Goal: Feedback & Contribution: Leave review/rating

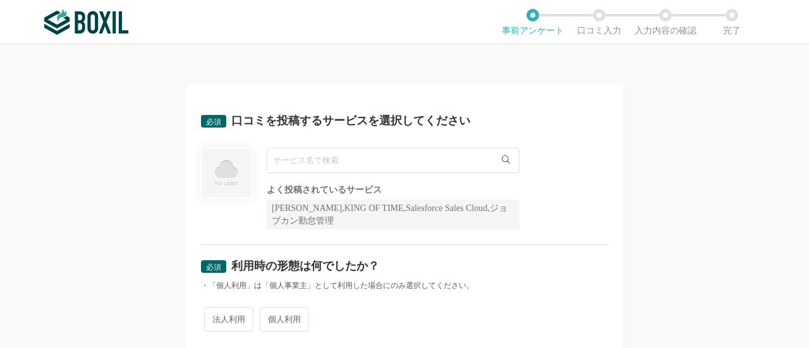
click at [425, 155] on input "text" at bounding box center [393, 160] width 253 height 25
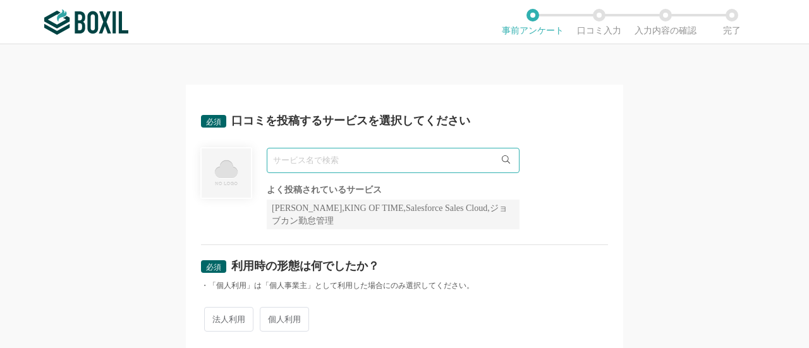
type input "ｓ"
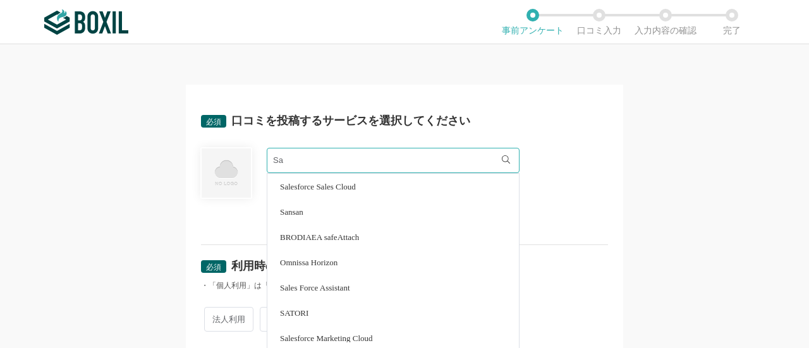
click at [384, 214] on li "Sansan" at bounding box center [393, 211] width 252 height 25
type input "Sansan"
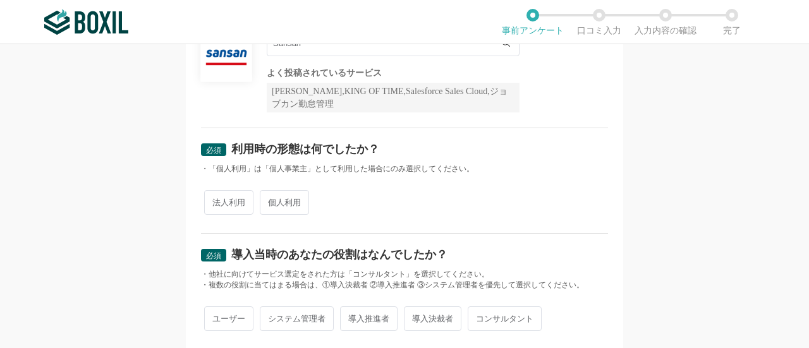
scroll to position [126, 0]
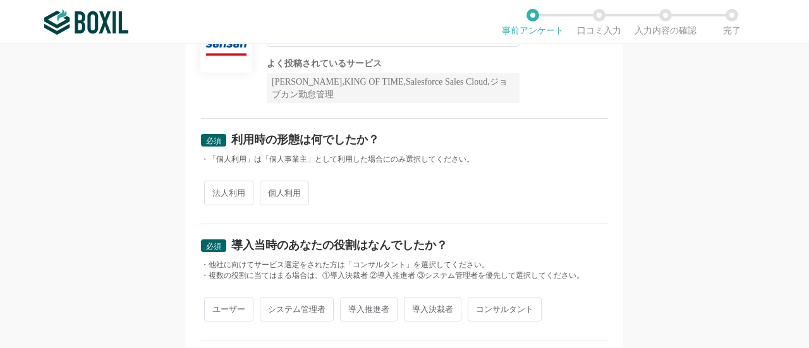
click at [239, 196] on span "法人利用" at bounding box center [228, 193] width 49 height 25
click at [216, 191] on input "法人利用" at bounding box center [211, 187] width 8 height 8
radio input "true"
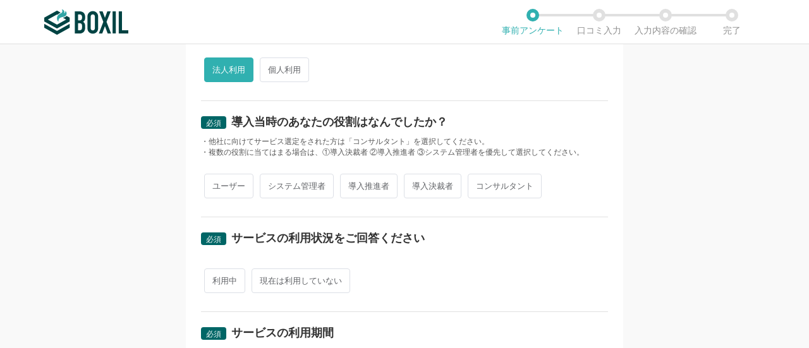
scroll to position [253, 0]
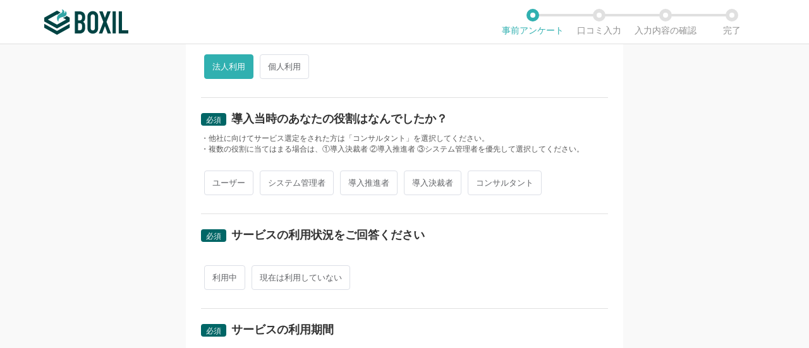
click at [215, 186] on span "ユーザー" at bounding box center [228, 183] width 49 height 25
click at [215, 181] on input "ユーザー" at bounding box center [211, 177] width 8 height 8
radio input "true"
click at [229, 279] on span "利用中" at bounding box center [224, 277] width 41 height 25
click at [216, 276] on input "利用中" at bounding box center [211, 271] width 8 height 8
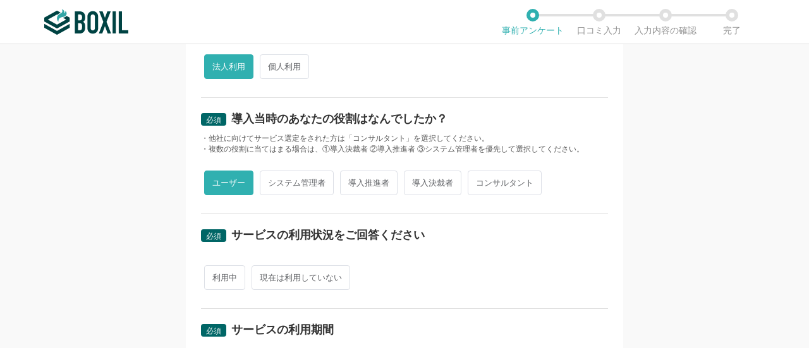
radio input "true"
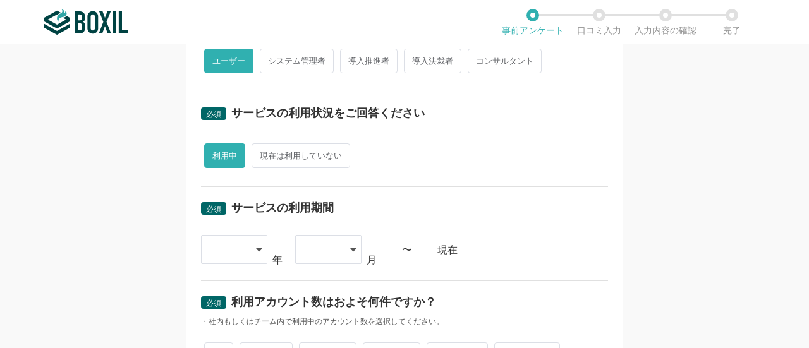
scroll to position [379, 0]
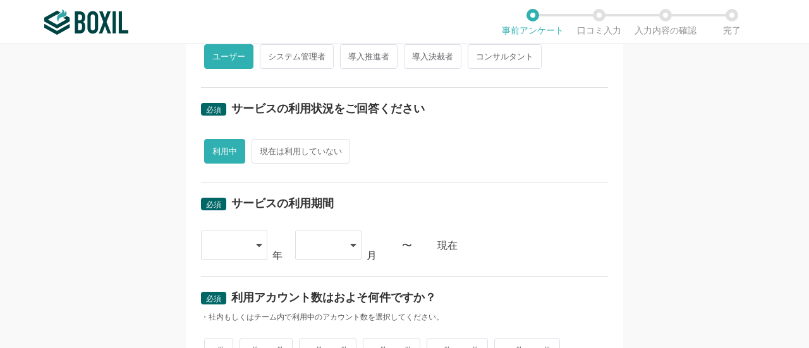
click at [240, 243] on div at bounding box center [227, 245] width 37 height 28
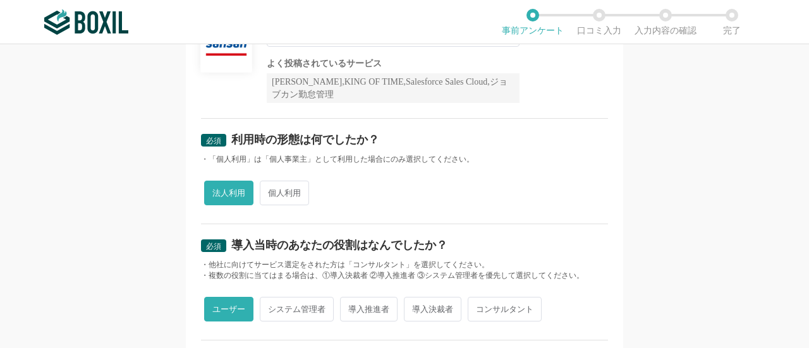
scroll to position [0, 0]
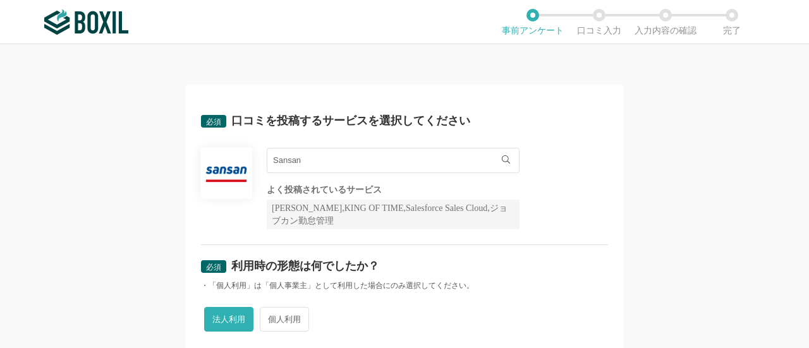
click at [344, 162] on input "Sansan" at bounding box center [393, 160] width 253 height 25
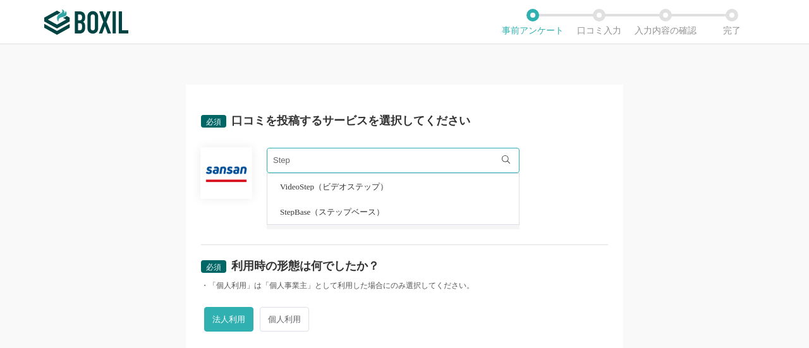
click at [355, 219] on li "StepBase（ステップベース）" at bounding box center [393, 211] width 252 height 25
type input "StepBase（ステップベース）"
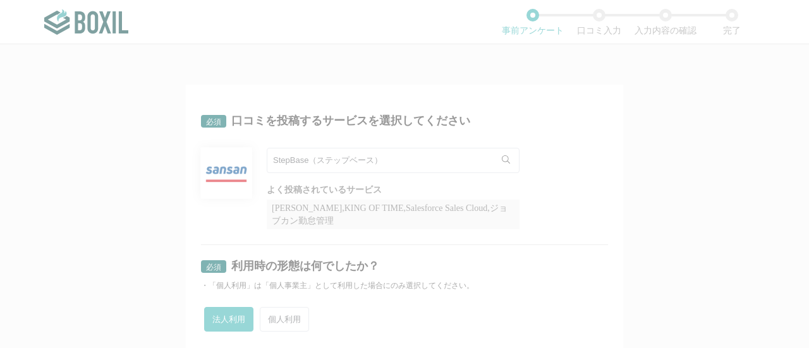
radio input "false"
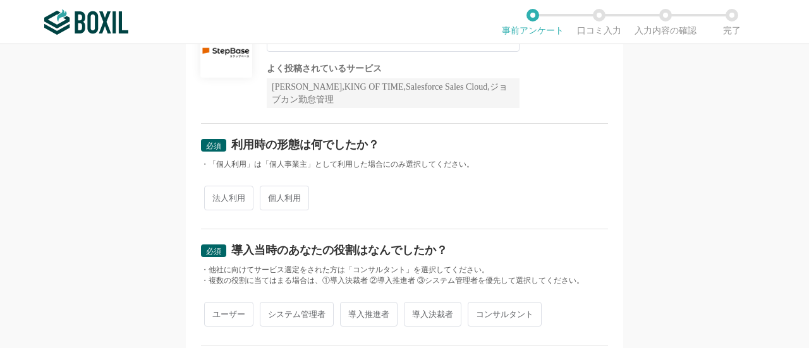
scroll to position [126, 0]
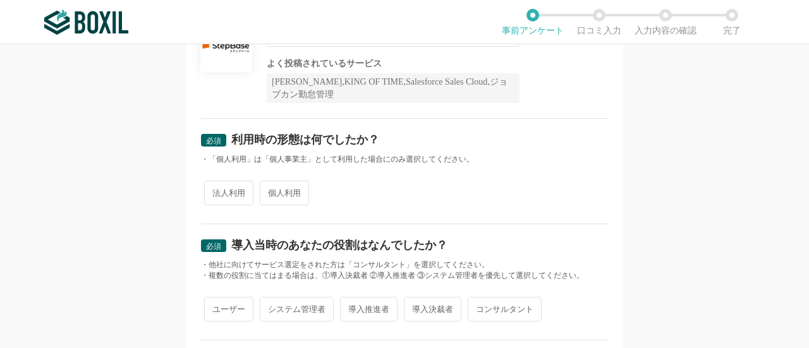
click at [224, 197] on span "法人利用" at bounding box center [228, 193] width 49 height 25
click at [216, 191] on input "法人利用" at bounding box center [211, 187] width 8 height 8
radio input "true"
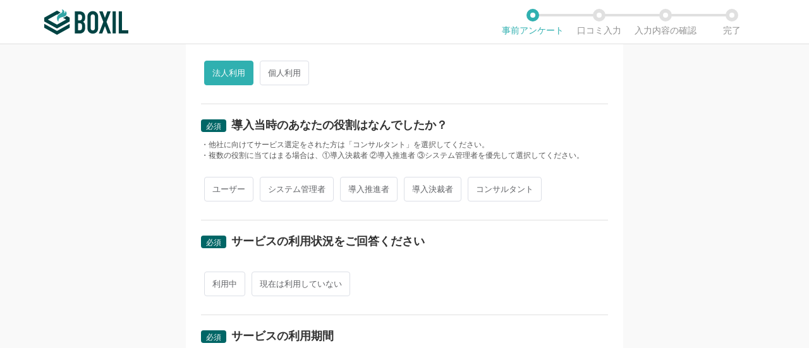
scroll to position [253, 0]
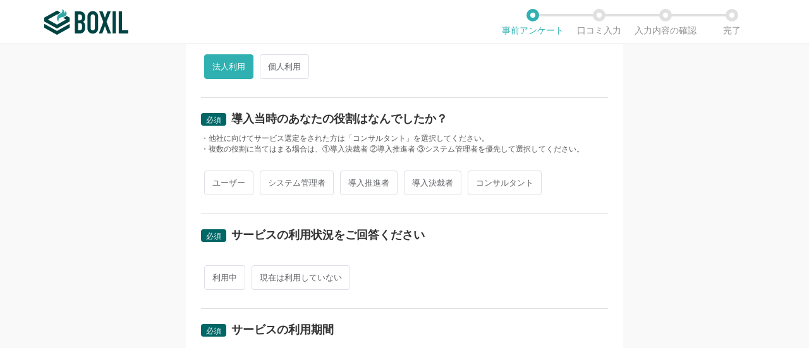
click at [226, 185] on span "ユーザー" at bounding box center [228, 183] width 49 height 25
click at [216, 181] on input "ユーザー" at bounding box center [211, 177] width 8 height 8
radio input "true"
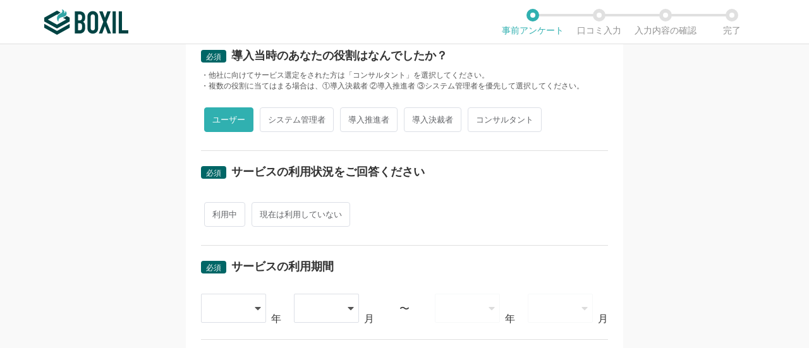
click at [219, 205] on span "利用中" at bounding box center [224, 214] width 41 height 25
click at [216, 205] on input "利用中" at bounding box center [211, 208] width 8 height 8
radio input "true"
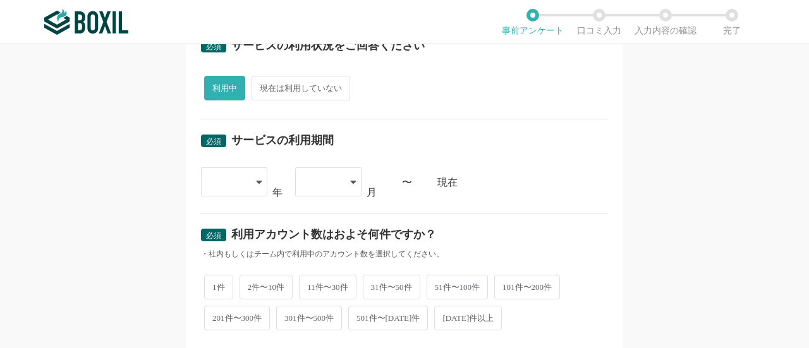
click at [256, 184] on icon at bounding box center [259, 182] width 6 height 10
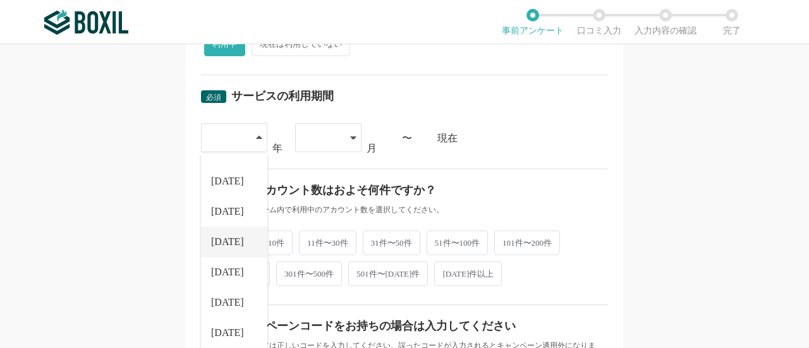
scroll to position [506, 0]
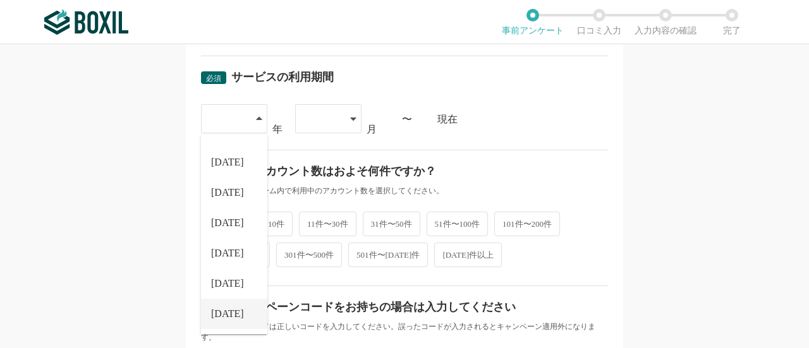
click at [226, 303] on li "[DATE]" at bounding box center [234, 314] width 66 height 30
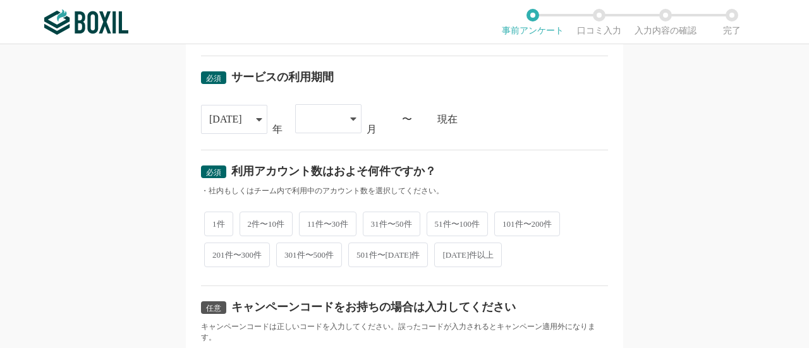
click at [328, 117] on div at bounding box center [321, 119] width 37 height 28
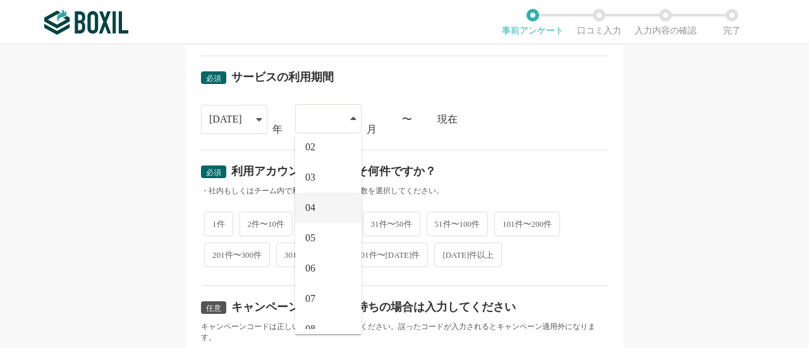
scroll to position [53, 0]
click at [325, 214] on li "05" at bounding box center [328, 223] width 66 height 30
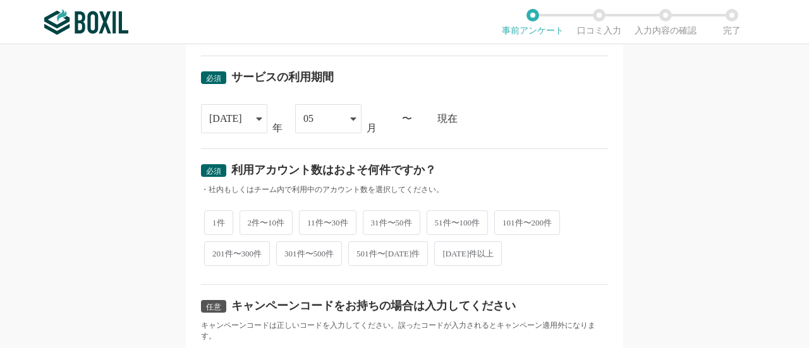
scroll to position [569, 0]
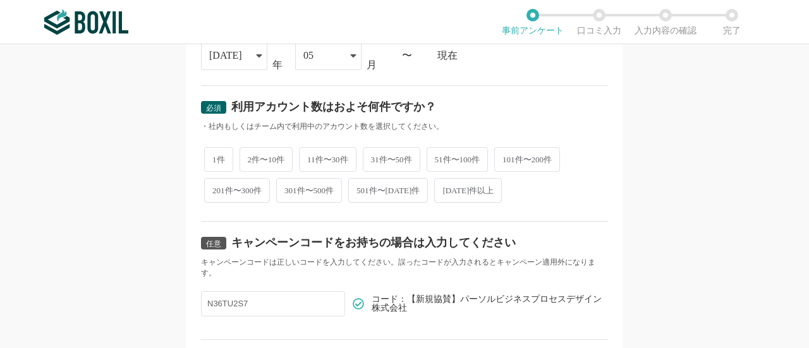
click at [253, 164] on span "2件〜10件" at bounding box center [267, 159] width 54 height 25
click at [251, 157] on input "2件〜10件" at bounding box center [247, 153] width 8 height 8
radio input "true"
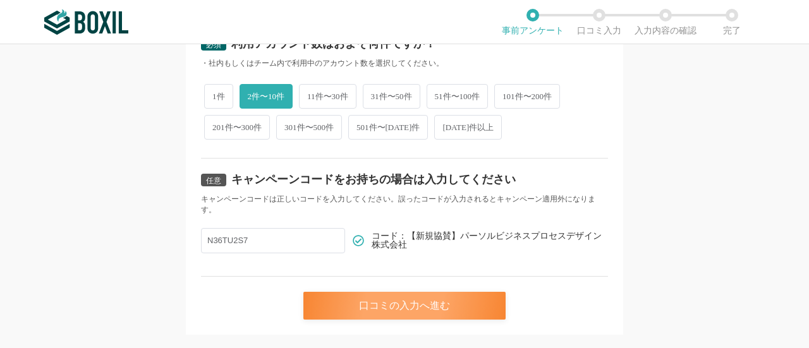
click at [382, 306] on div "口コミの入力へ進む" at bounding box center [404, 306] width 202 height 28
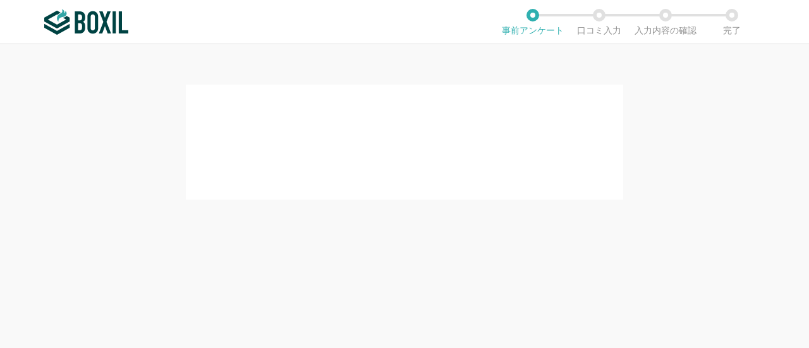
scroll to position [0, 0]
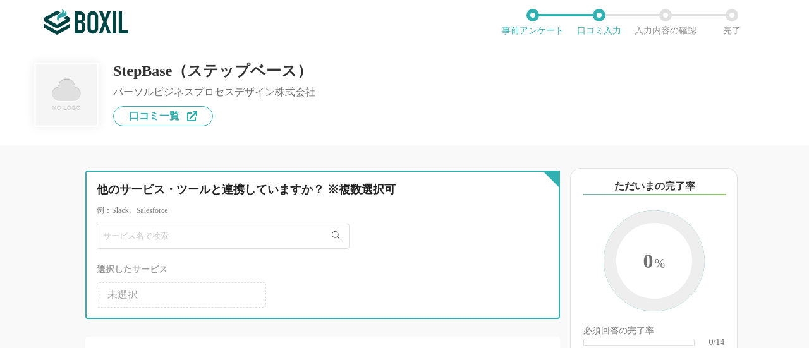
click at [259, 234] on input "text" at bounding box center [223, 236] width 253 height 25
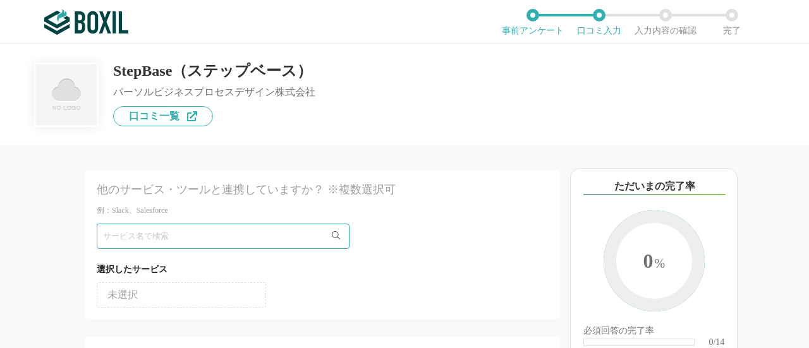
click at [389, 134] on div "StepBase（ステップベース） パーソルビジネスプロセスデザイン株式会社 口コミ一覧" at bounding box center [404, 94] width 809 height 101
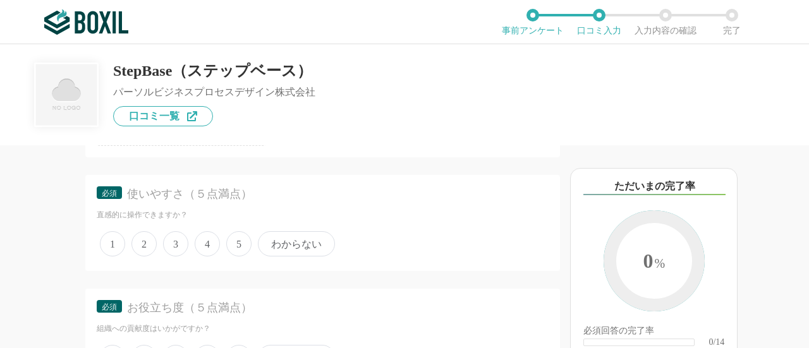
scroll to position [190, 0]
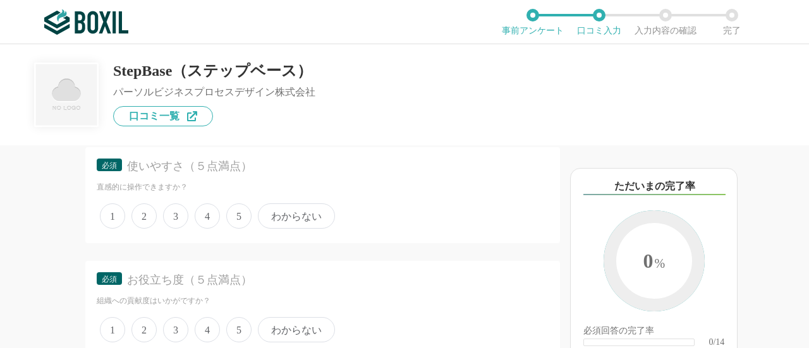
click at [199, 224] on span "4" at bounding box center [207, 215] width 25 height 25
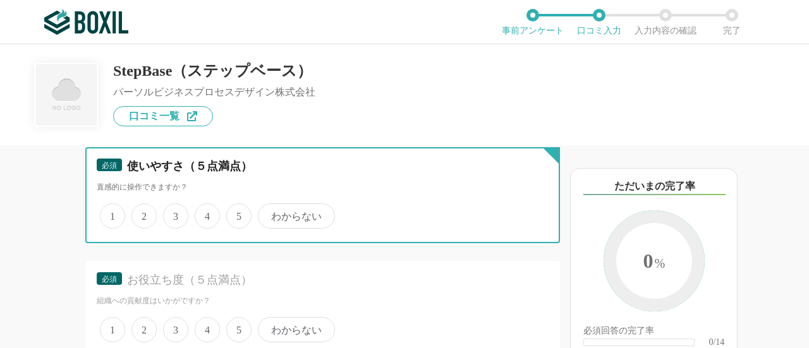
click at [199, 214] on input "4" at bounding box center [202, 209] width 8 height 8
radio input "true"
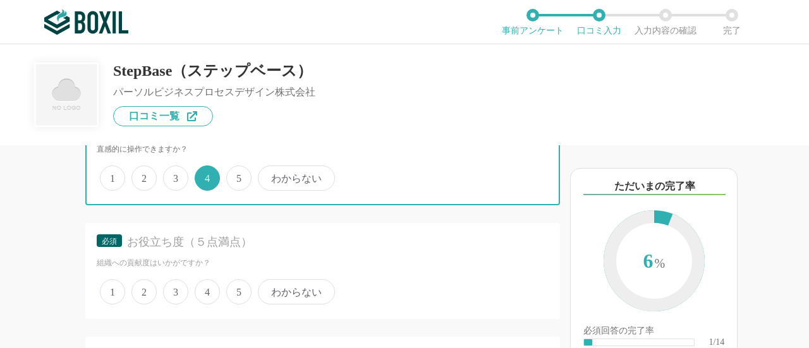
scroll to position [253, 0]
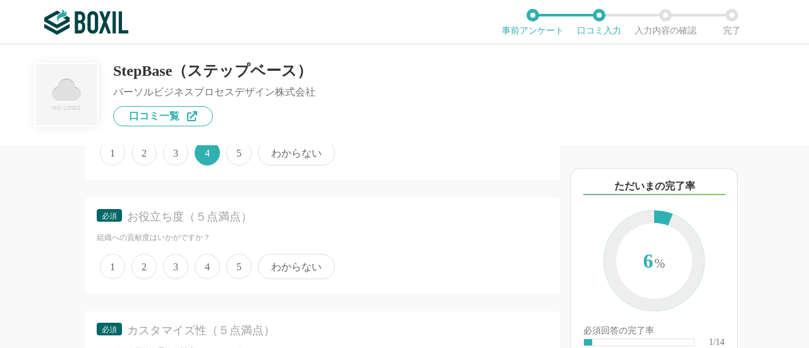
click at [206, 264] on span "4" at bounding box center [207, 266] width 25 height 25
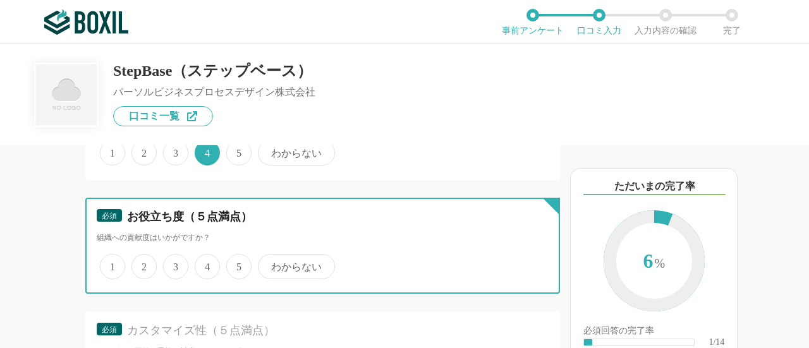
click at [206, 264] on input "4" at bounding box center [202, 260] width 8 height 8
radio input "true"
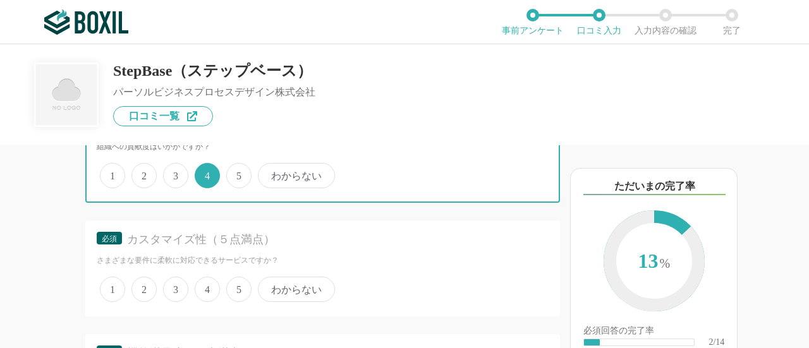
scroll to position [379, 0]
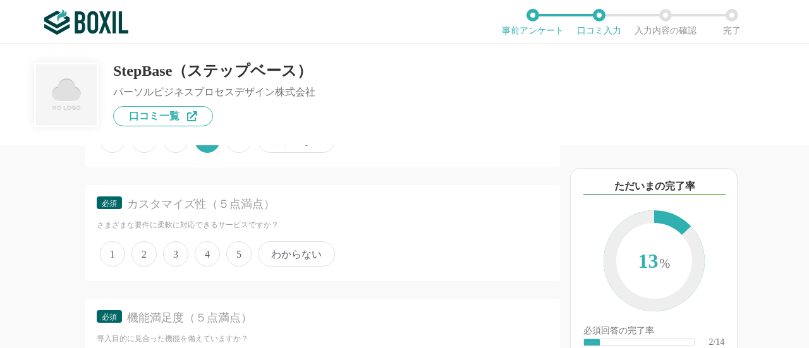
click at [178, 258] on span "3" at bounding box center [175, 253] width 25 height 25
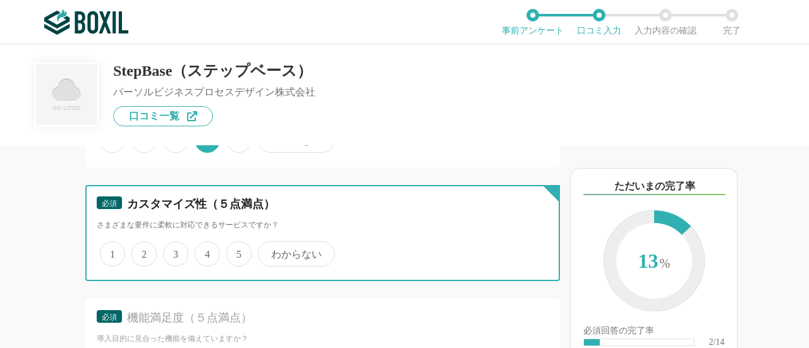
click at [174, 252] on input "3" at bounding box center [170, 247] width 8 height 8
radio input "true"
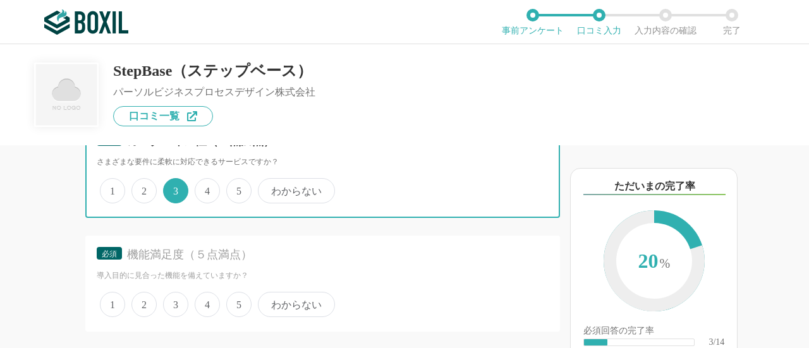
scroll to position [506, 0]
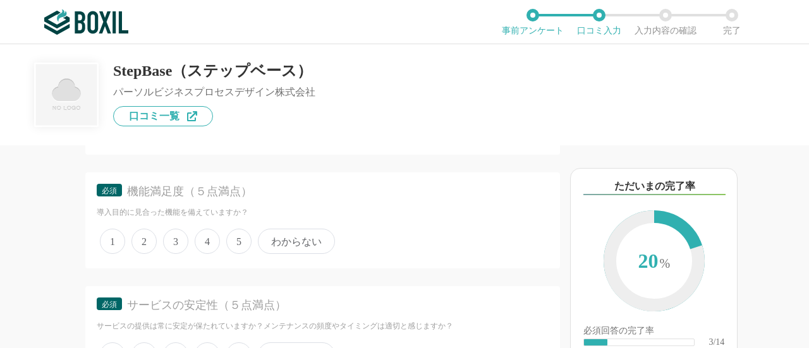
click at [205, 240] on span "4" at bounding box center [207, 241] width 25 height 25
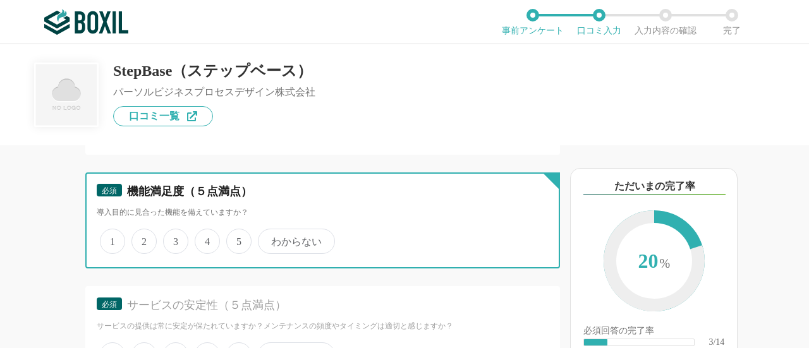
click at [205, 239] on input "4" at bounding box center [202, 235] width 8 height 8
radio input "true"
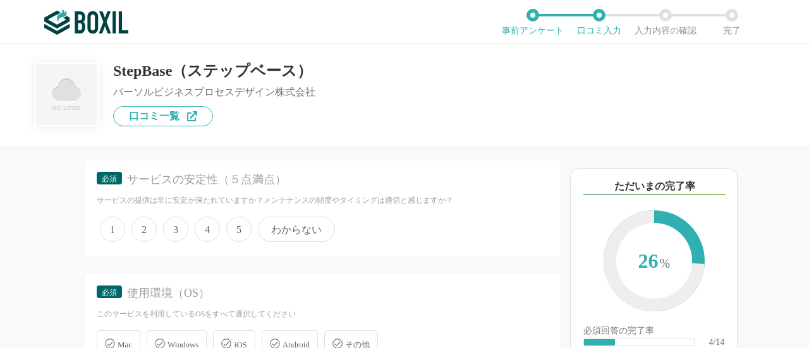
scroll to position [632, 0]
click at [229, 229] on span "5" at bounding box center [238, 228] width 25 height 25
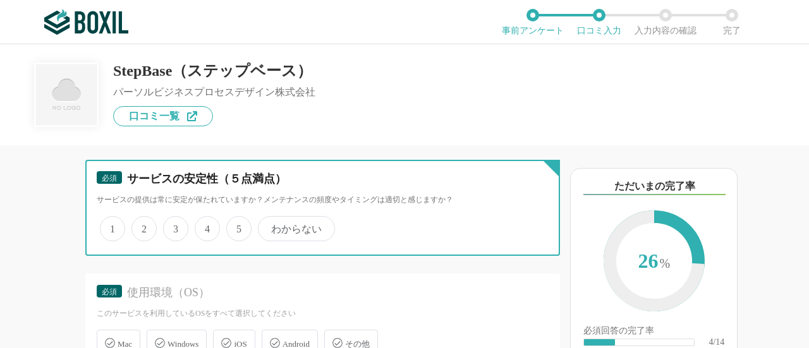
click at [229, 226] on input "5" at bounding box center [233, 222] width 8 height 8
radio input "true"
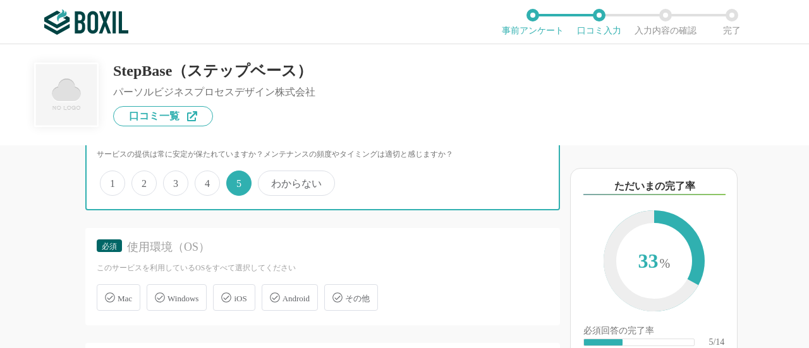
scroll to position [695, 0]
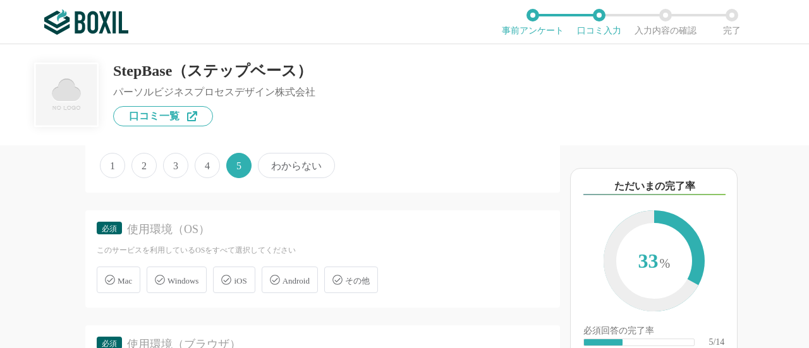
click at [178, 282] on span "Windows" at bounding box center [182, 280] width 31 height 9
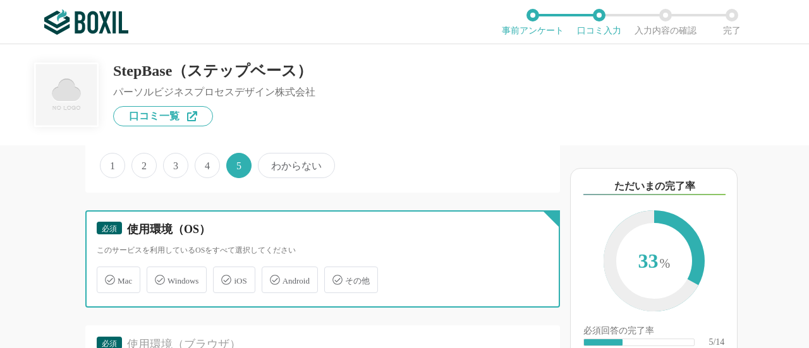
click at [157, 277] on input "Windows" at bounding box center [153, 273] width 8 height 8
checkbox input "true"
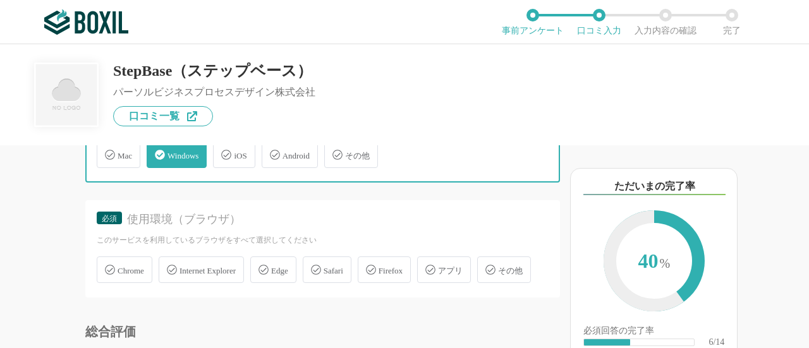
scroll to position [822, 0]
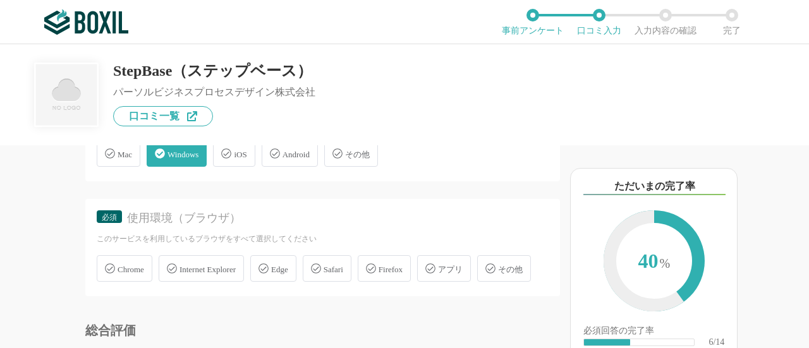
click at [144, 265] on span "Chrome" at bounding box center [131, 269] width 27 height 9
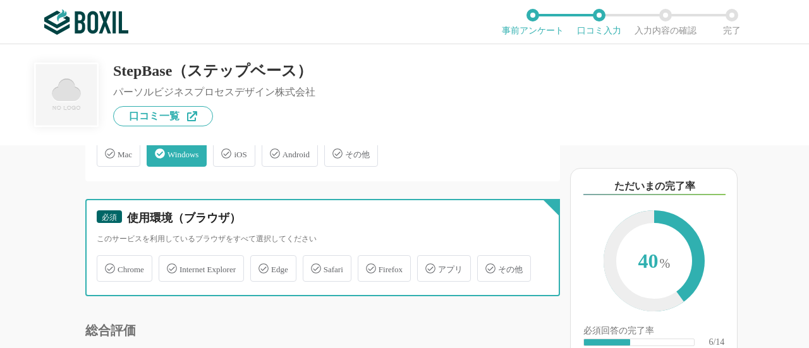
click at [107, 265] on input "Chrome" at bounding box center [103, 261] width 8 height 8
checkbox input "true"
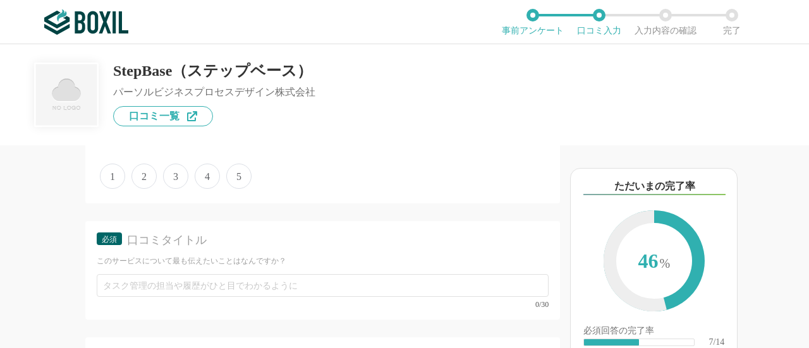
scroll to position [1011, 0]
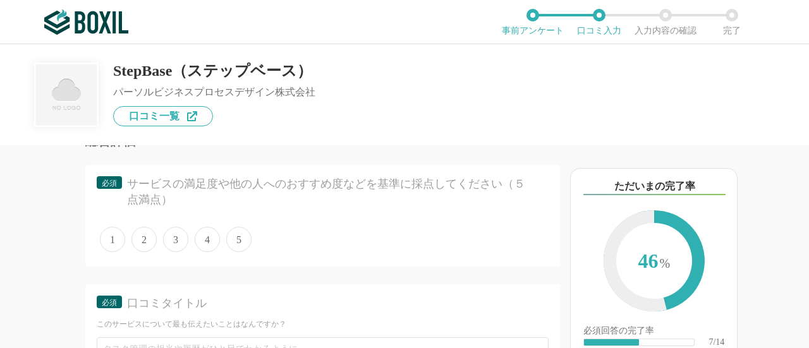
click at [220, 255] on div "1 2 3 4 5" at bounding box center [323, 240] width 452 height 32
click at [236, 252] on span "5" at bounding box center [238, 239] width 25 height 25
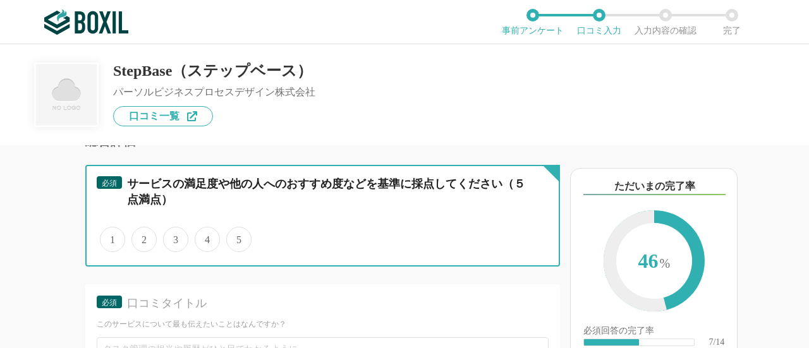
click at [236, 237] on input "5" at bounding box center [233, 233] width 8 height 8
radio input "true"
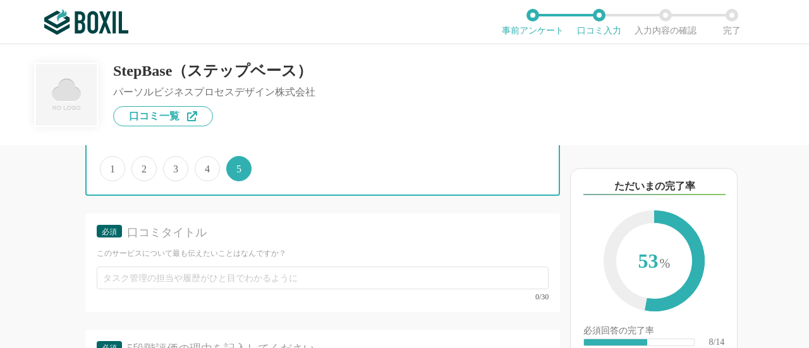
scroll to position [1138, 0]
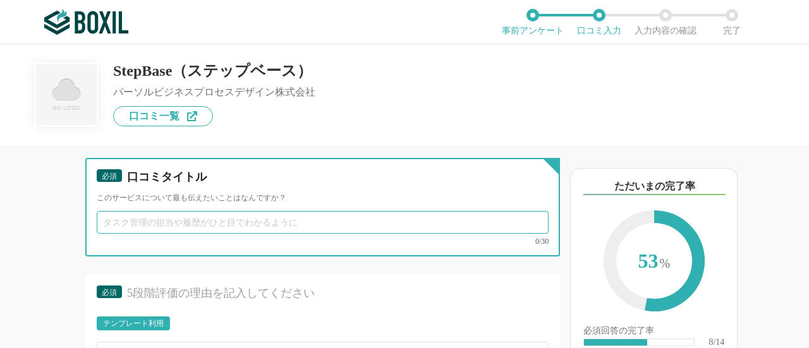
click at [241, 234] on input "text" at bounding box center [323, 222] width 452 height 23
click at [245, 234] on input "text" at bounding box center [323, 222] width 452 height 23
type input "タスク管理と進捗状況が一目でわかる"
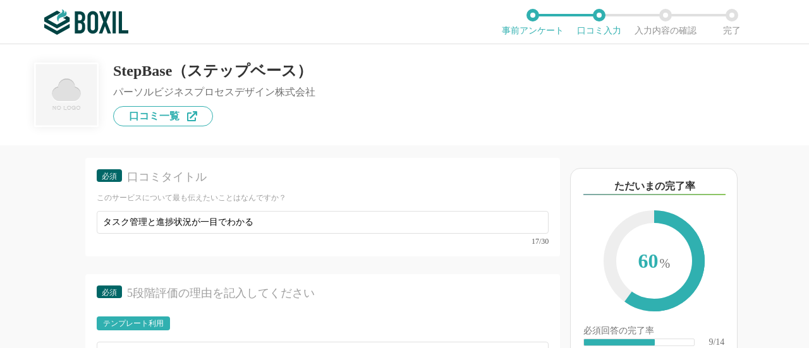
click at [371, 129] on div "1 2 3 4 5" at bounding box center [323, 113] width 452 height 32
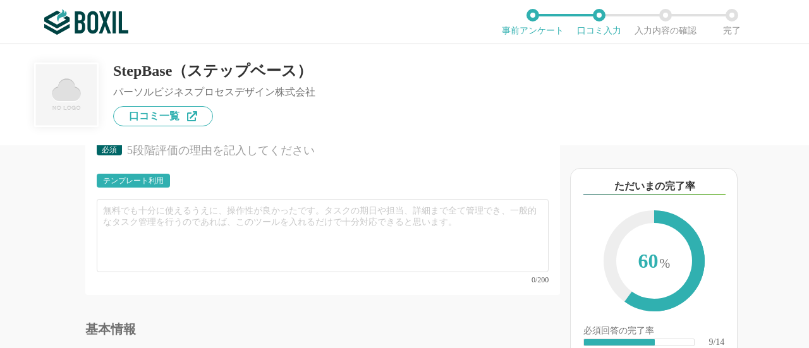
scroll to position [1264, 0]
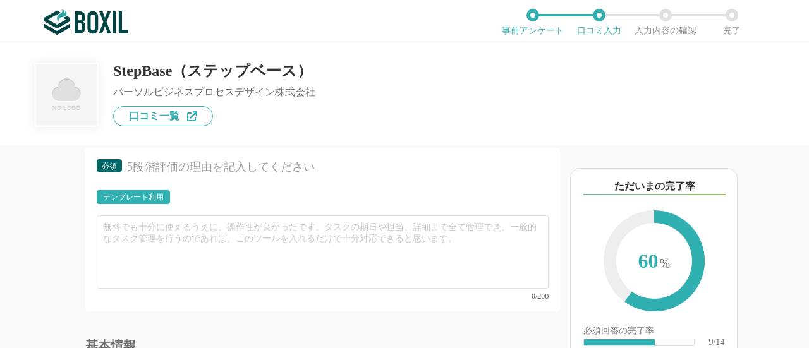
click at [142, 201] on div "テンプレート利用" at bounding box center [133, 197] width 61 height 8
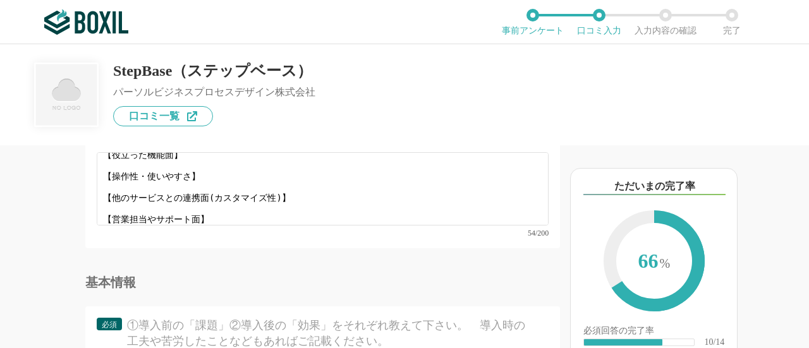
scroll to position [0, 0]
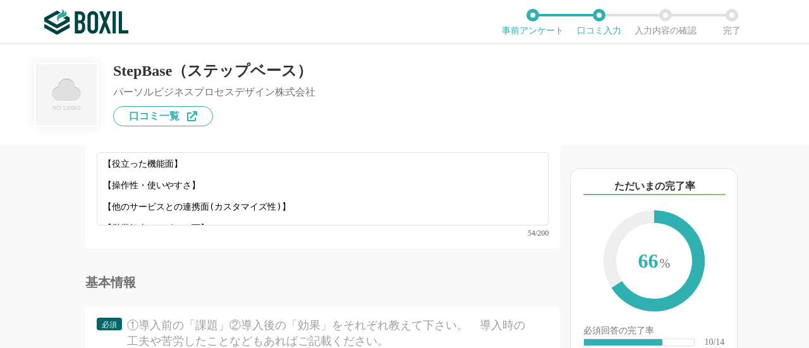
click at [239, 157] on div "必須 5段階評価の理由を記入してください テンプレート利用 ፠テンプレート文言が変更されてない箇所がある、または使用できないテキスト（記号）が含まれています。…" at bounding box center [322, 167] width 475 height 164
click at [261, 258] on div at bounding box center [327, 255] width 464 height 5
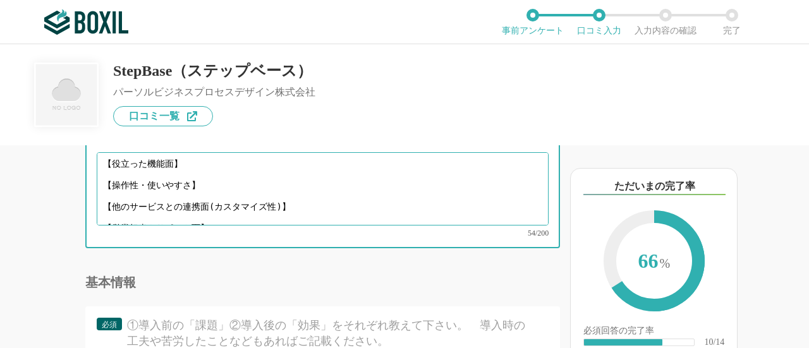
click at [188, 193] on textarea "【役立った機能面】 【操作性・使いやすさ】 【他のサービスとの連携面(カスタマイズ性)】 【営業担当やサポート面】" at bounding box center [323, 188] width 452 height 73
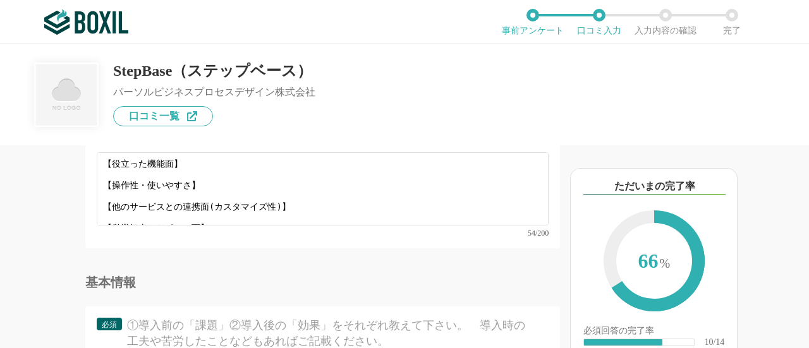
click at [330, 248] on div "必須 5段階評価の理由を記入してください テンプレート利用 ፠テンプレート文言が変更されてない箇所がある、または使用できないテキスト（記号）が含まれています。…" at bounding box center [322, 167] width 475 height 164
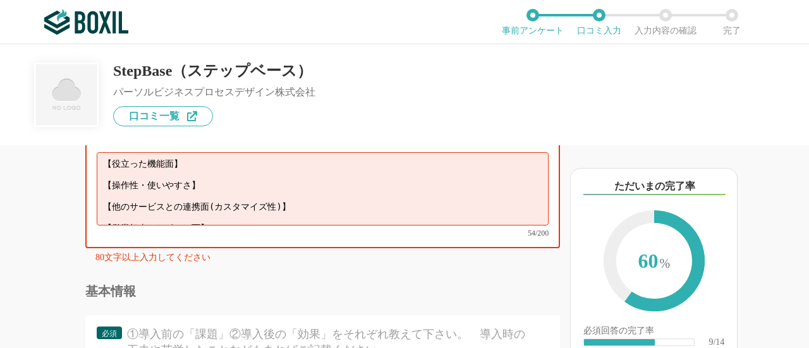
click at [217, 195] on textarea "【役立った機能面】 【操作性・使いやすさ】 【他のサービスとの連携面(カスタマイズ性)】 【営業担当やサポート面】" at bounding box center [323, 188] width 452 height 73
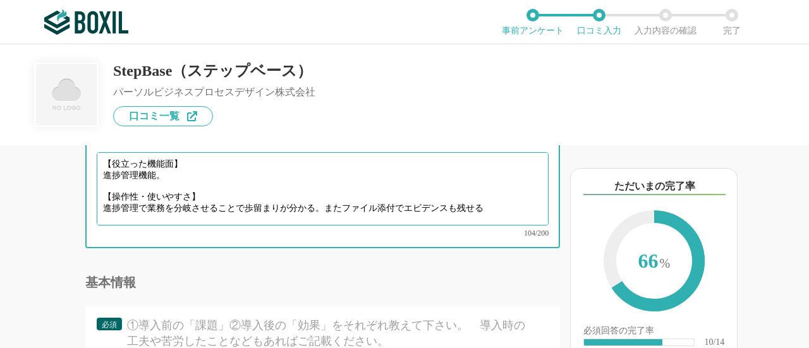
scroll to position [27, 0]
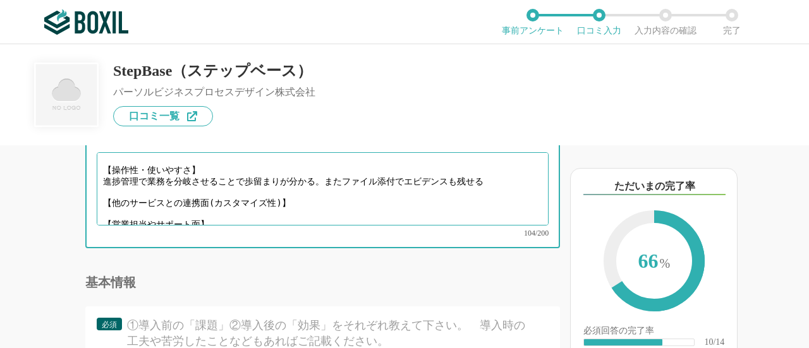
click at [235, 226] on textarea "【役立った機能面】 進捗管理機能。 【操作性・使いやすさ】 進捗管理で業務を分岐させることで歩留まりが分かる。またファイル添付でエビデンスも残せる 【他のサー…" at bounding box center [323, 188] width 452 height 73
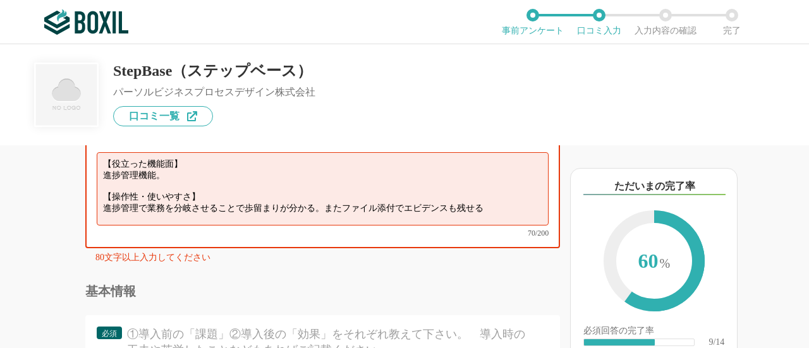
scroll to position [0, 0]
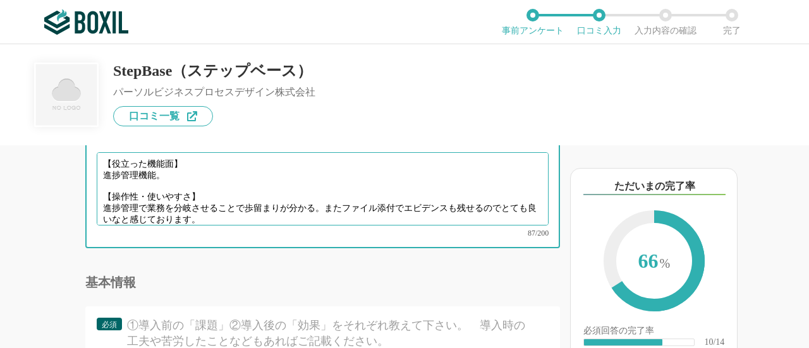
type textarea "【役立った機能面】 進捗管理機能。 【操作性・使いやすさ】 進捗管理で業務を分岐させることで歩留まりが分かる。またファイル添付でエビデンスも残せるのでとても良…"
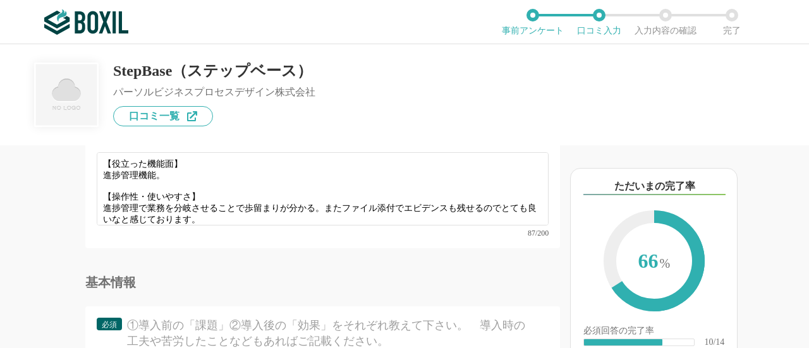
click at [359, 289] on div "基本情報" at bounding box center [322, 282] width 475 height 13
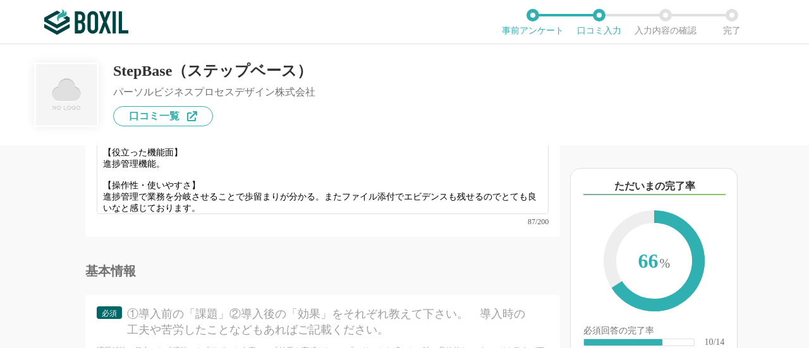
scroll to position [1327, 0]
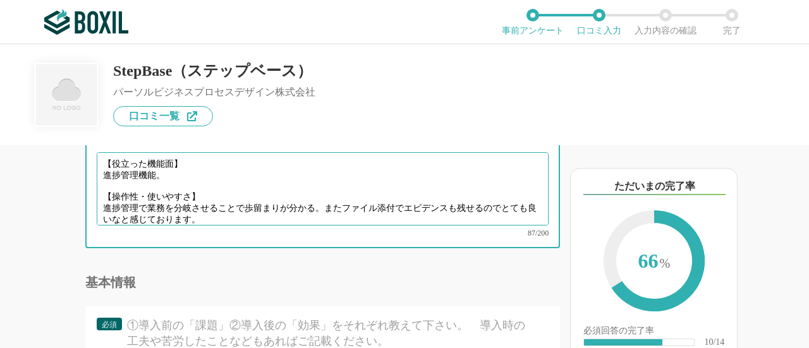
click at [329, 226] on textarea "【役立った機能面】 進捗管理機能。 【操作性・使いやすさ】 進捗管理で業務を分岐させることで歩留まりが分かる。またファイル添付でエビデンスも残せるのでとても良…" at bounding box center [323, 188] width 452 height 73
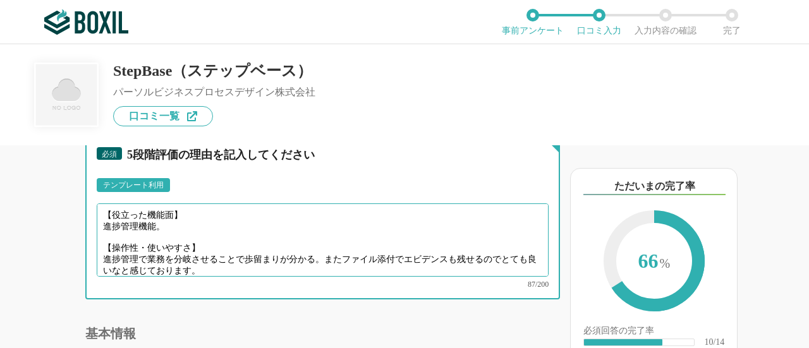
scroll to position [1264, 0]
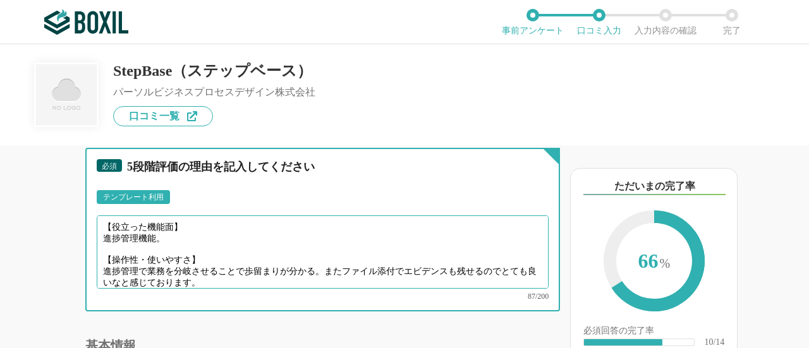
click at [235, 289] on textarea "【役立った機能面】 進捗管理機能。 【操作性・使いやすさ】 進捗管理で業務を分岐させることで歩留まりが分かる。またファイル添付でエビデンスも残せるのでとても良…" at bounding box center [323, 252] width 452 height 73
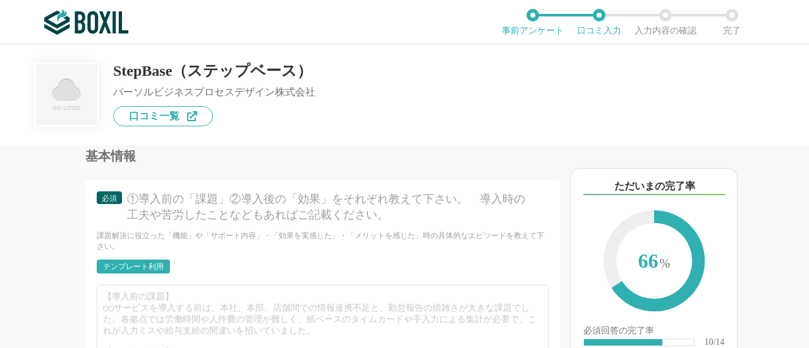
scroll to position [1517, 0]
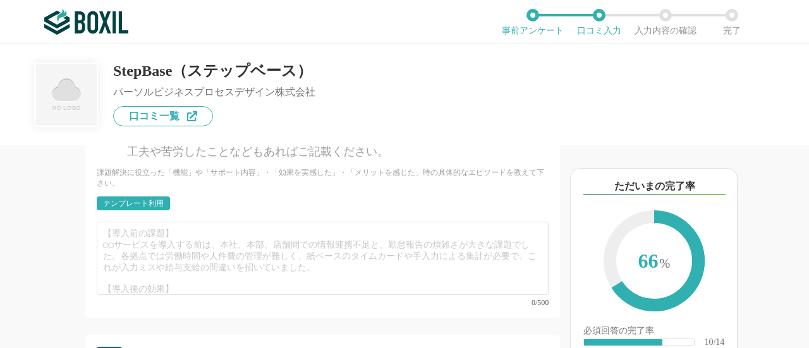
click at [154, 207] on div "テンプレート利用" at bounding box center [133, 204] width 61 height 8
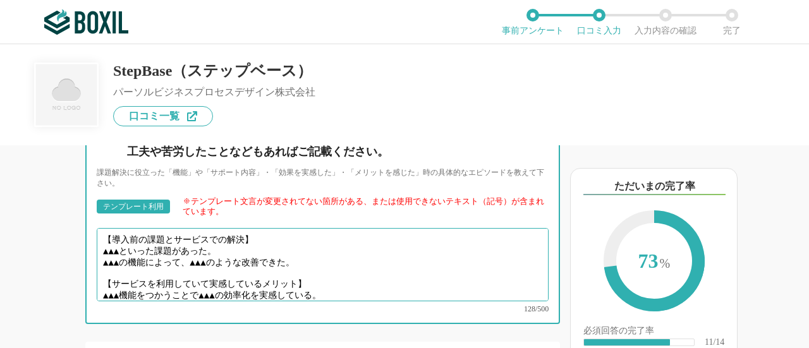
click at [230, 276] on textarea "【導入前の課題とサービスでの解決】 ▲▲▲といった課題があった。 ▲▲▲の機能によって、▲▲▲のような改善できた。 【サービスを利用していて実感しているメリッ…" at bounding box center [323, 264] width 452 height 73
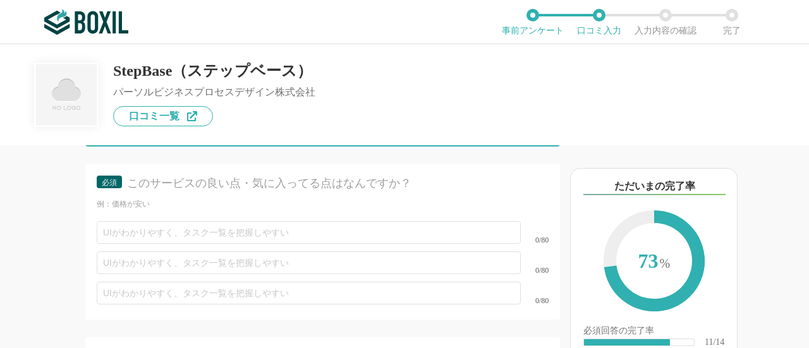
scroll to position [1706, 0]
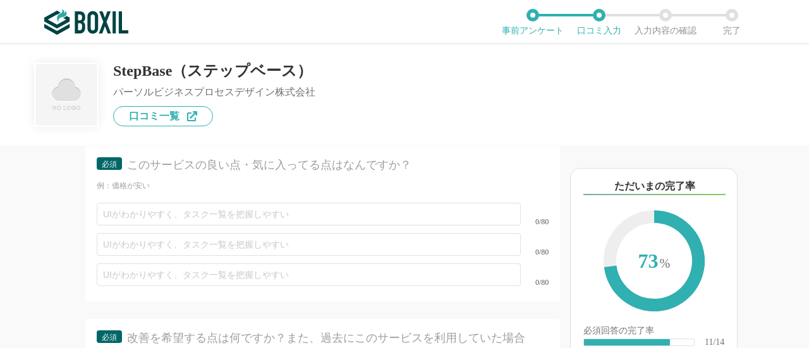
type textarea "【導入前の課題とサービスでの解決】 日々の進捗管理で誰が、いつ、どこまで進捗させたかわからないといった課題があった。 進捗管理の機能によって、見える化ができる…"
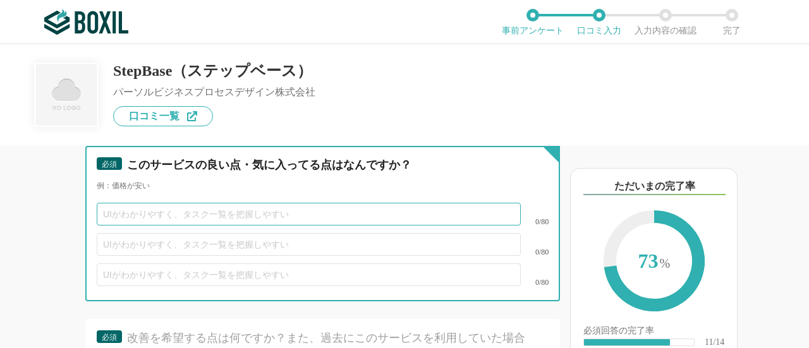
click at [427, 226] on input "text" at bounding box center [309, 214] width 424 height 23
type input "UIが分かりやすく進捗管理がしやすい"
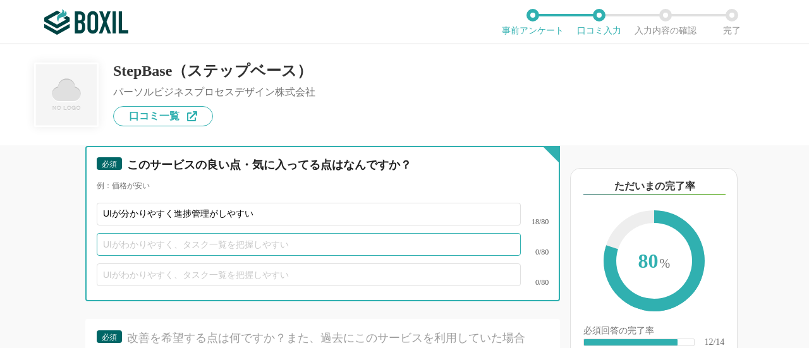
click at [316, 256] on input "text" at bounding box center [309, 244] width 424 height 23
type input "通知が来るので見落としが少ない"
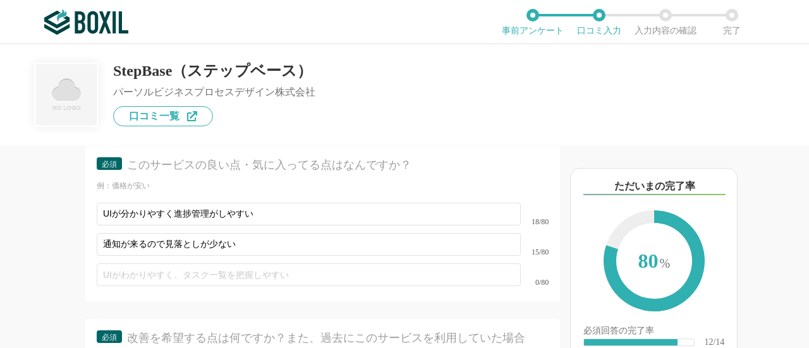
click at [47, 258] on div "他のサービス・ツールと連携していますか？ ※複数選択可 例：Slack、Salesforce 選択したサービス 未選択 必須 使いやすさ（５点満点） 直感的に…" at bounding box center [280, 246] width 560 height 203
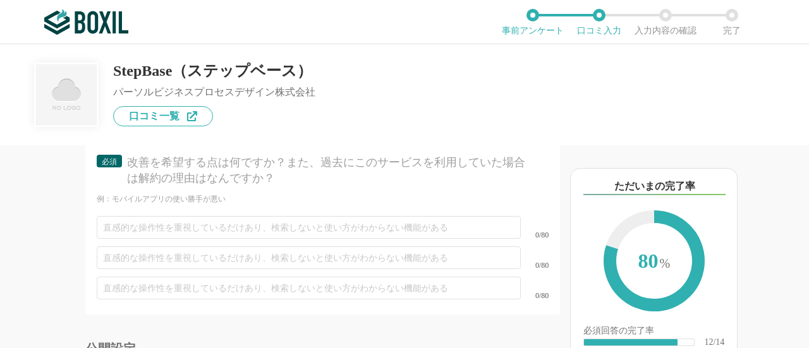
scroll to position [1896, 0]
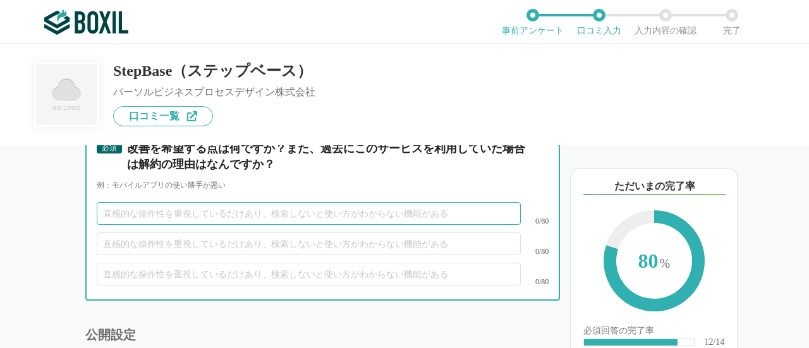
click at [151, 225] on input "text" at bounding box center [309, 213] width 424 height 23
type input "オンラインかそうではないかの確認"
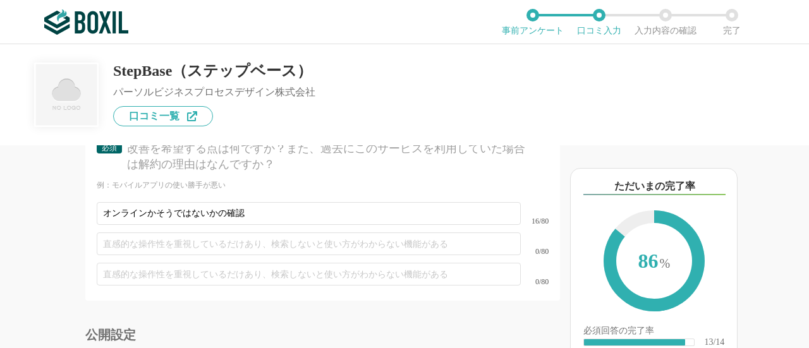
click at [59, 255] on div "他のサービス・ツールと連携していますか？ ※複数選択可 例：Slack、Salesforce 選択したサービス 未選択 必須 使いやすさ（５点満点） 直感的に…" at bounding box center [280, 246] width 560 height 203
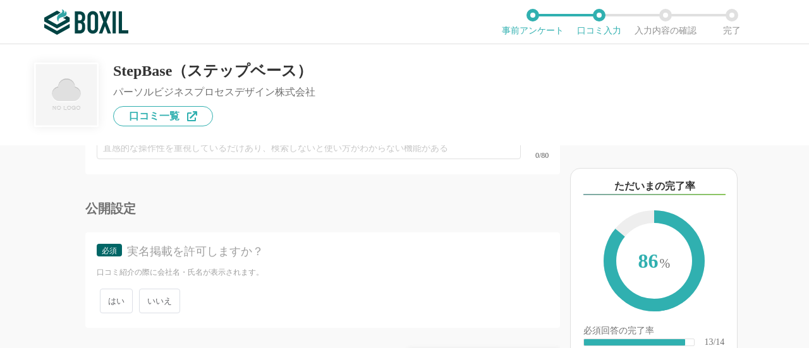
scroll to position [2080, 0]
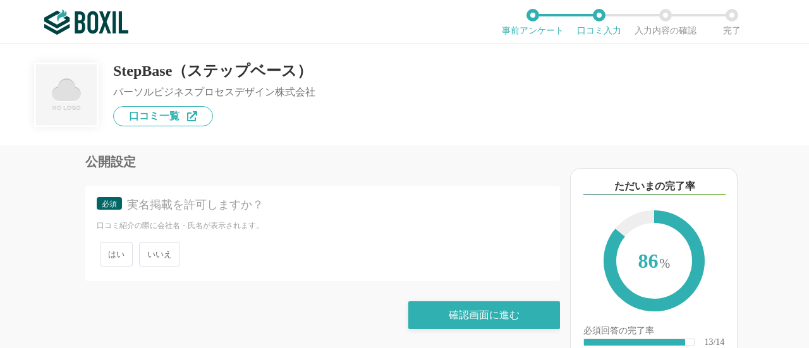
click at [147, 259] on span "いいえ" at bounding box center [159, 254] width 41 height 25
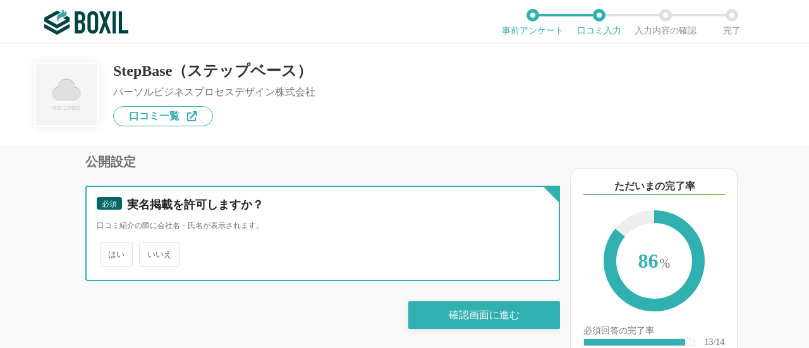
click at [147, 252] on input "いいえ" at bounding box center [146, 248] width 8 height 8
radio input "true"
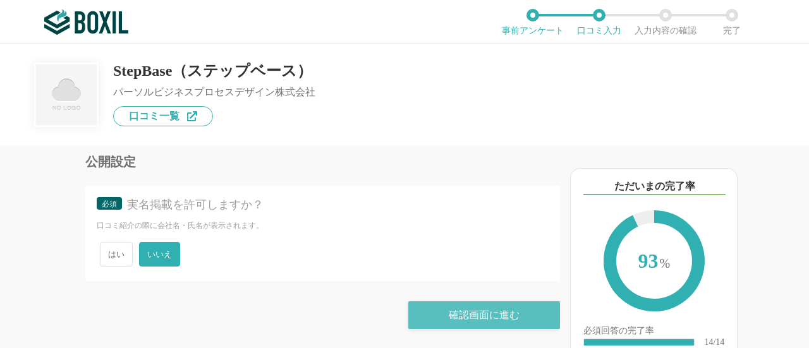
click at [466, 328] on div "確認画面に進む" at bounding box center [484, 315] width 152 height 28
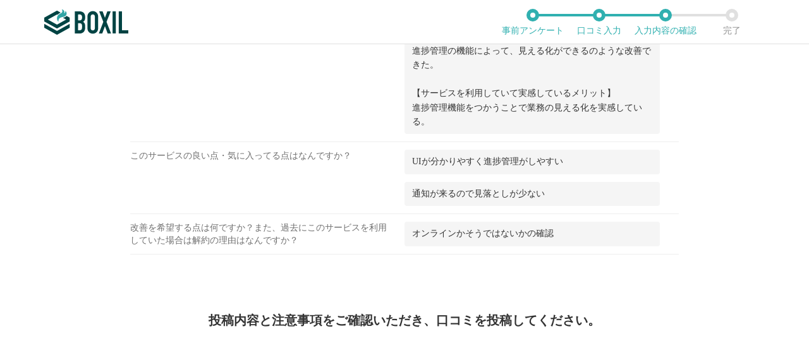
scroll to position [1129, 0]
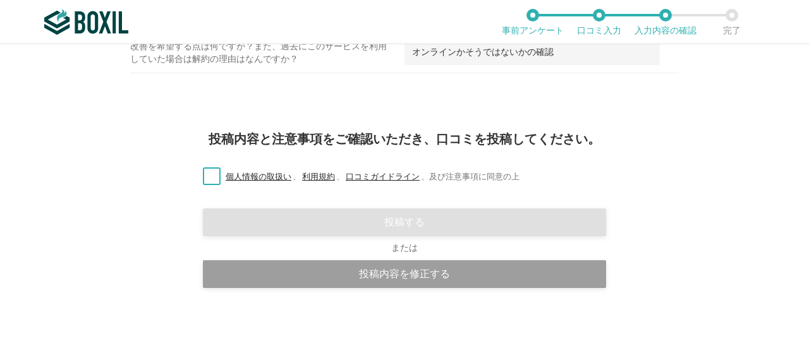
click at [208, 171] on label "個人情報の取扱い 、 利用規約 、 口コミガイドライン 、 及び注意事項に同意の上" at bounding box center [356, 177] width 327 height 13
click at [0, 0] on input "個人情報の取扱い 、 利用規約 、 口コミガイドライン 、 及び注意事項に同意の上" at bounding box center [0, 0] width 0 height 0
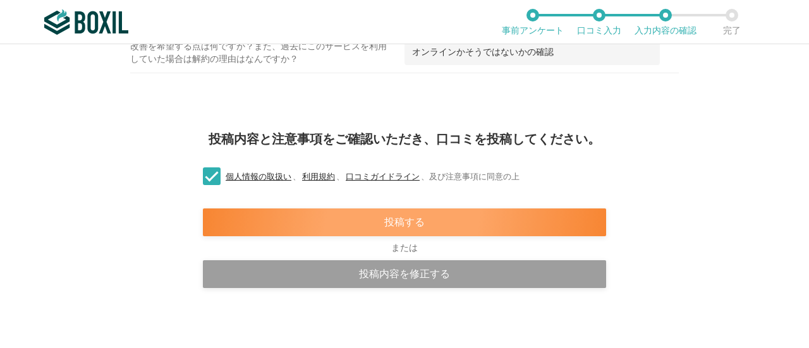
click at [337, 221] on div "投稿する" at bounding box center [404, 223] width 403 height 28
